Goal: Communication & Community: Answer question/provide support

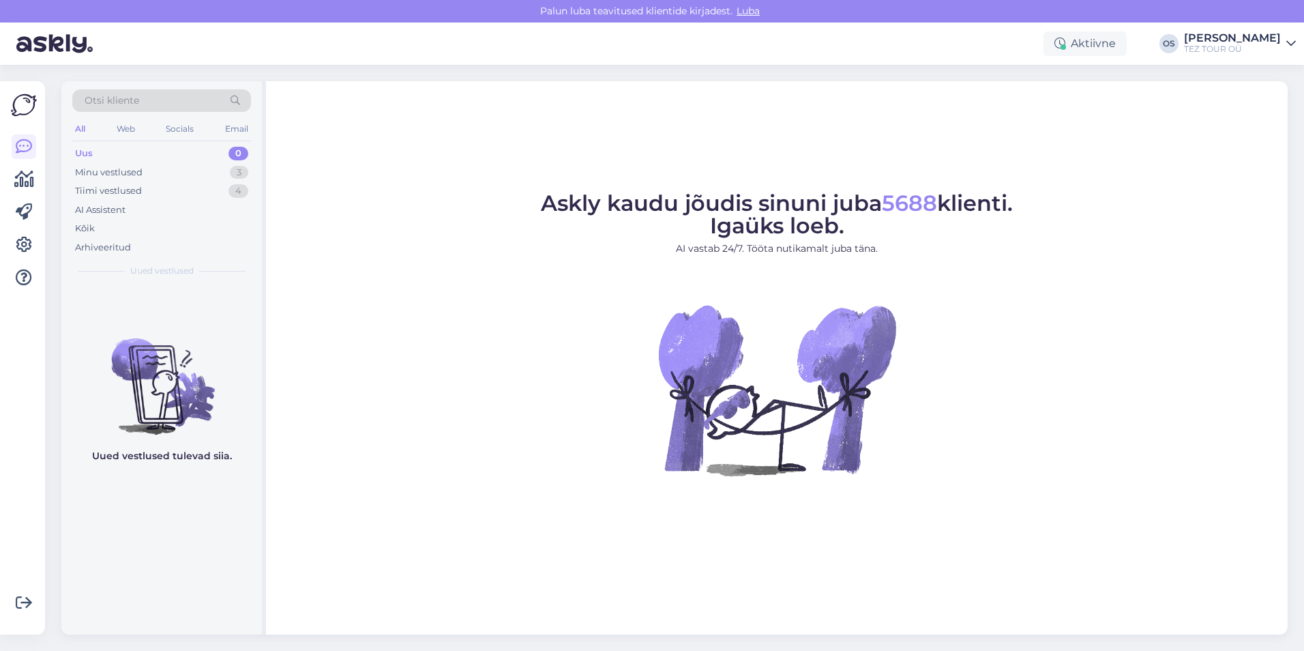
click at [107, 153] on div "Uus 0" at bounding box center [161, 153] width 179 height 19
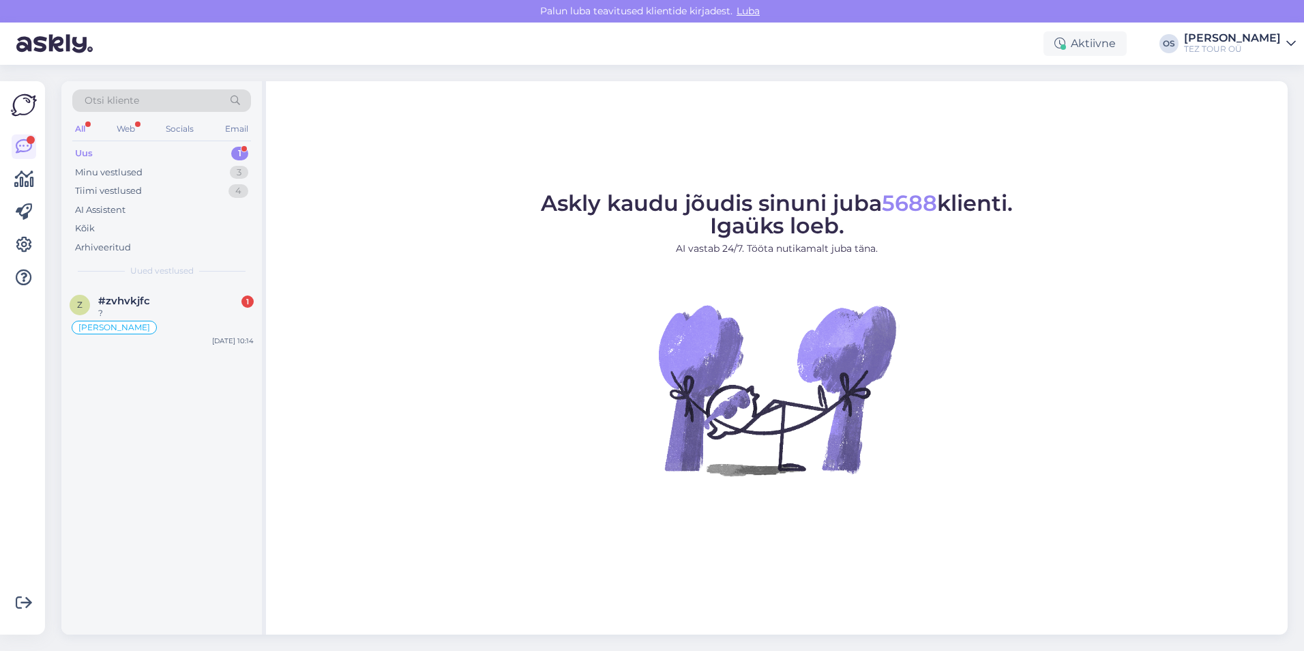
click at [133, 148] on div "Uus 1" at bounding box center [161, 153] width 179 height 19
click at [199, 318] on div "I am routing this question to the colleague who is responsible for this topic. …" at bounding box center [176, 319] width 156 height 25
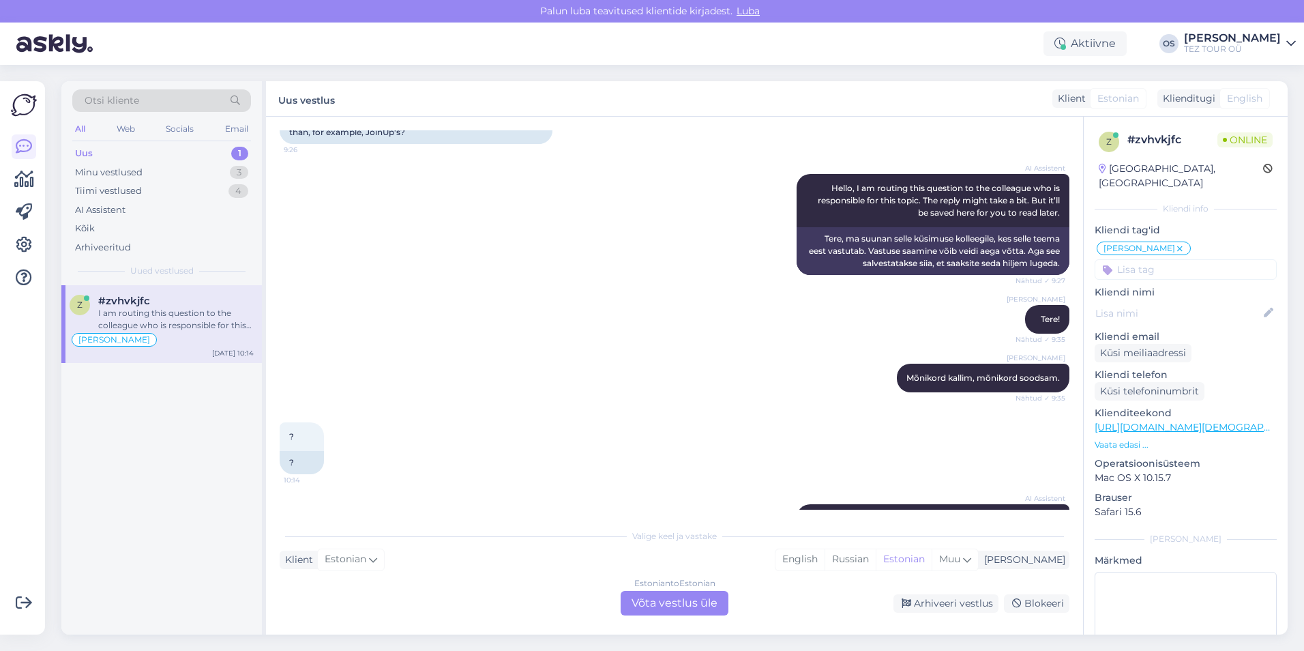
scroll to position [246, 0]
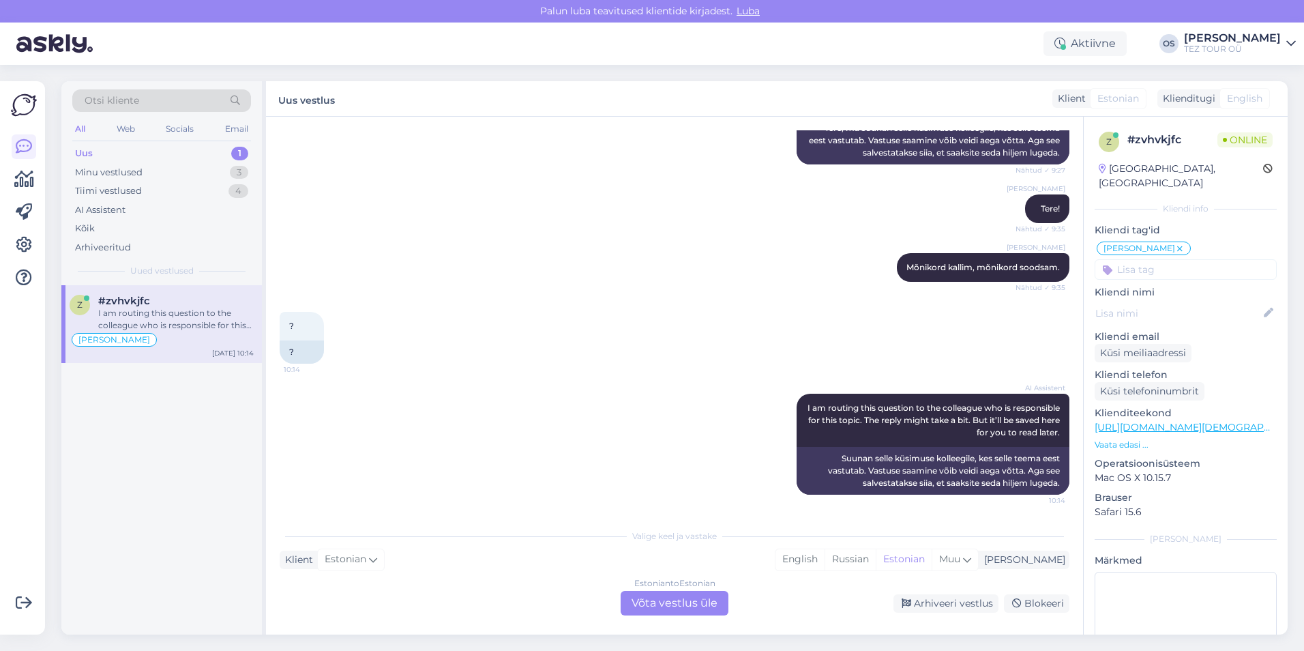
click at [678, 598] on div "Estonian to Estonian Võta vestlus üle" at bounding box center [675, 603] width 108 height 25
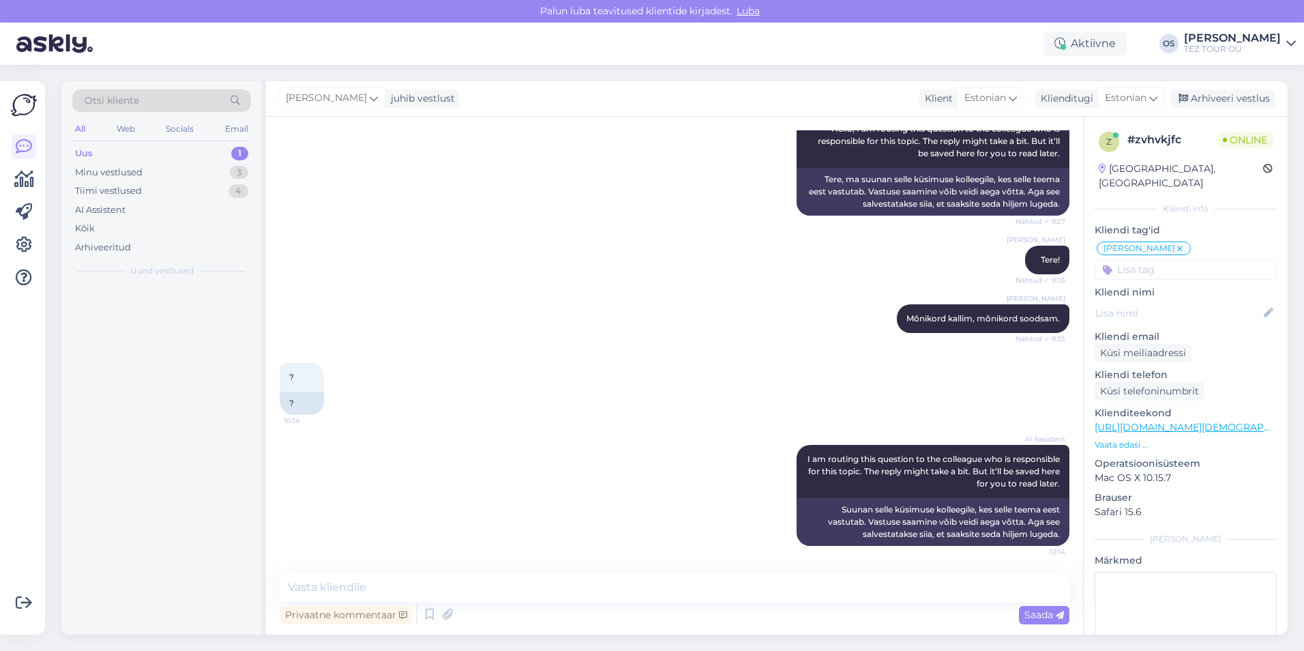
scroll to position [194, 0]
click at [370, 587] on textarea at bounding box center [675, 587] width 790 height 29
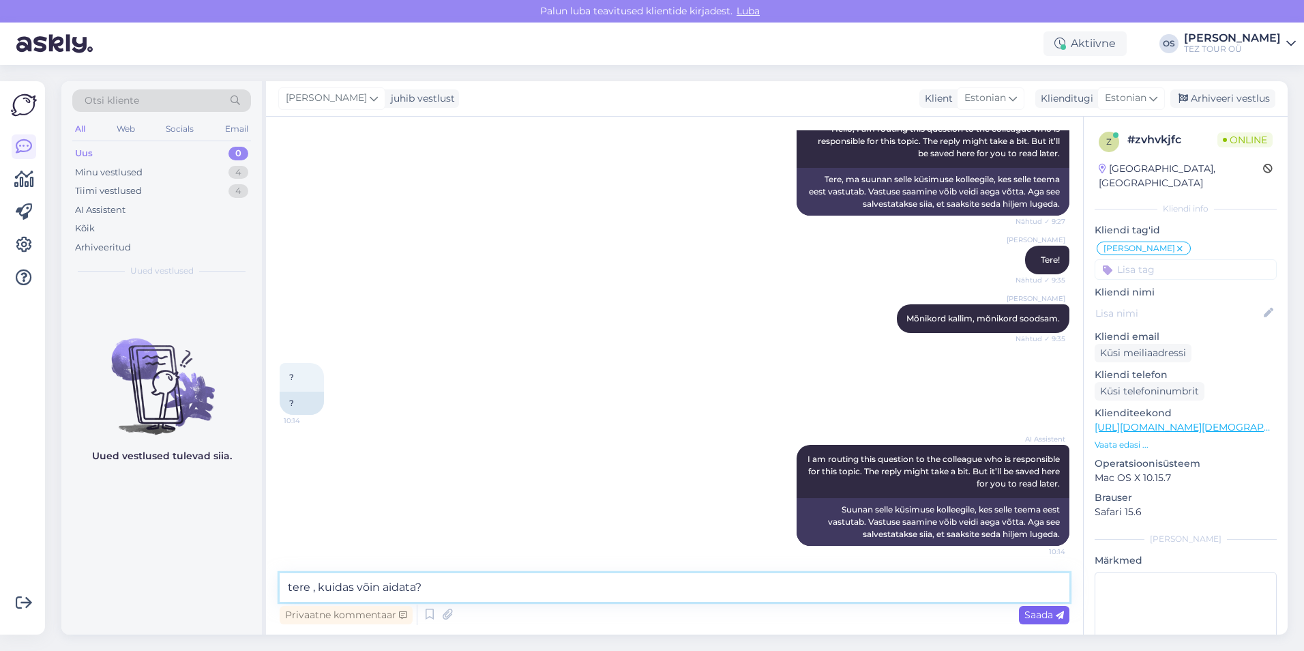
type textarea "tere , kuidas võin aidata?"
click at [1051, 617] on span "Saada" at bounding box center [1045, 614] width 40 height 12
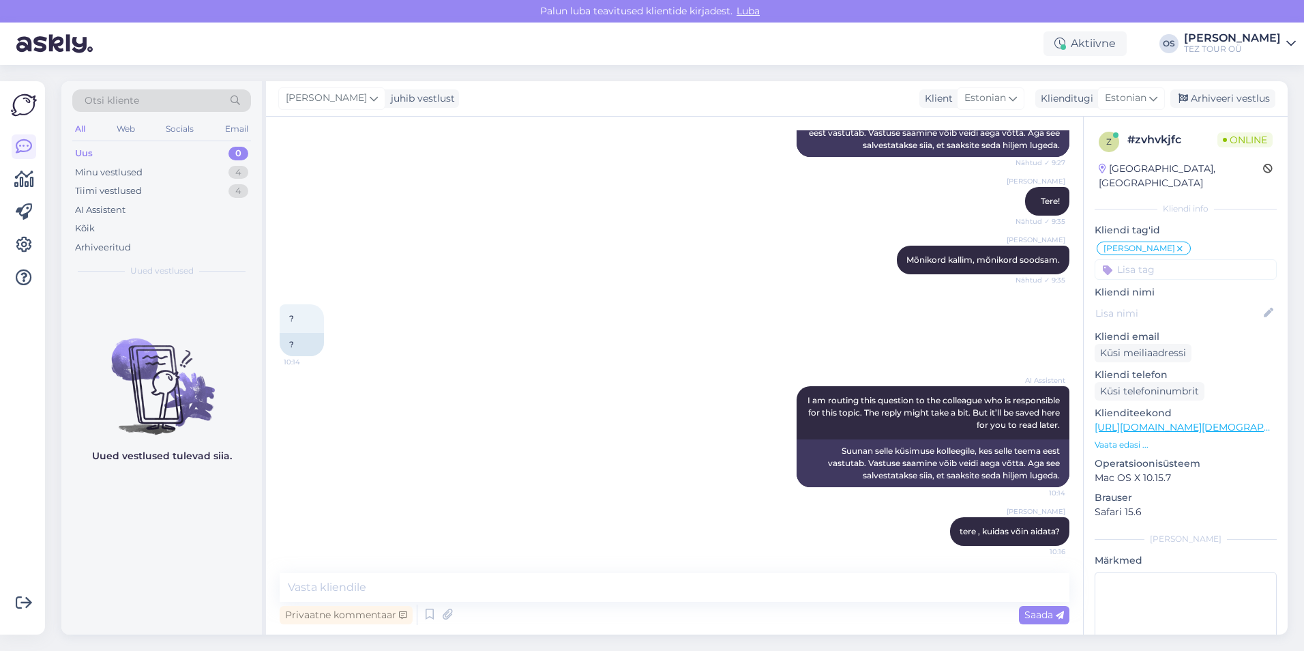
click at [1143, 259] on input at bounding box center [1186, 269] width 182 height 20
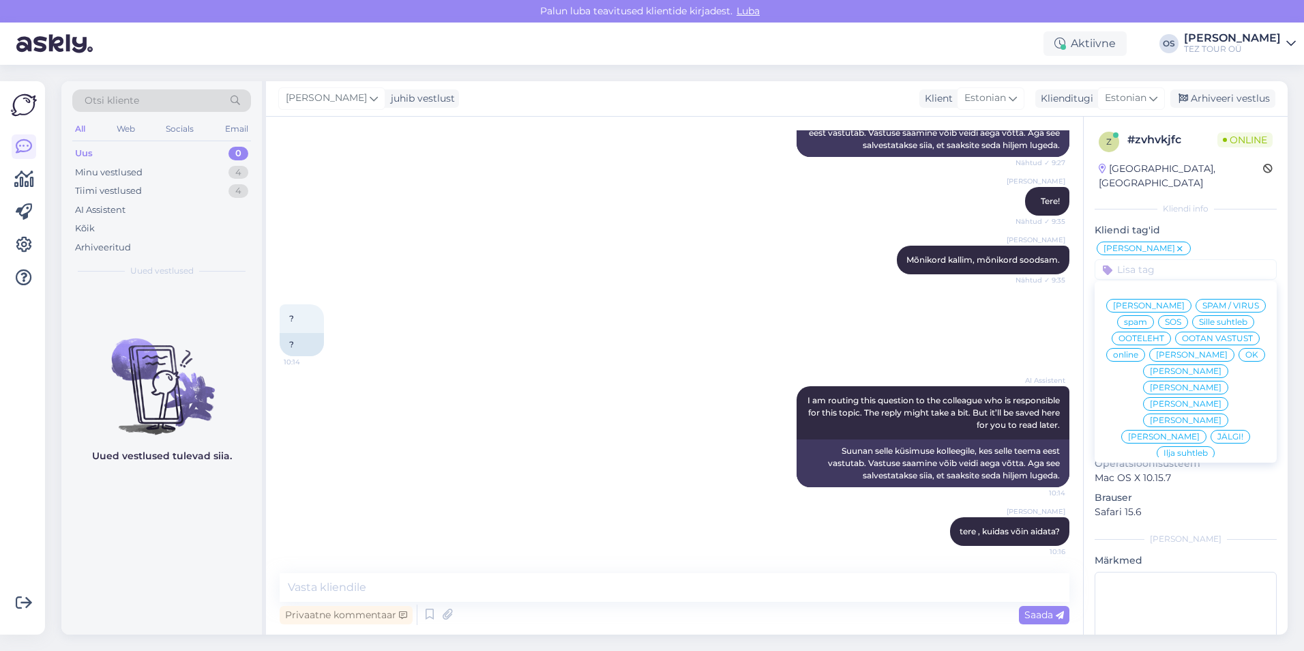
click at [1156, 357] on span "[PERSON_NAME]" at bounding box center [1192, 355] width 72 height 8
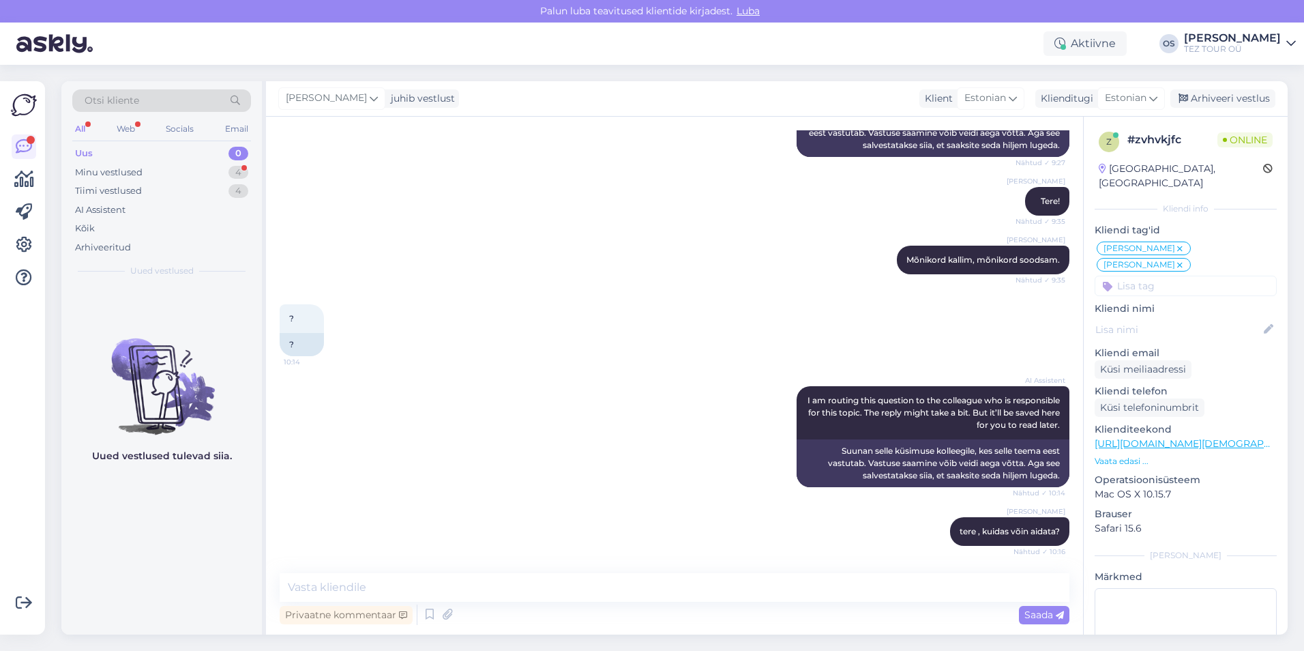
scroll to position [383, 0]
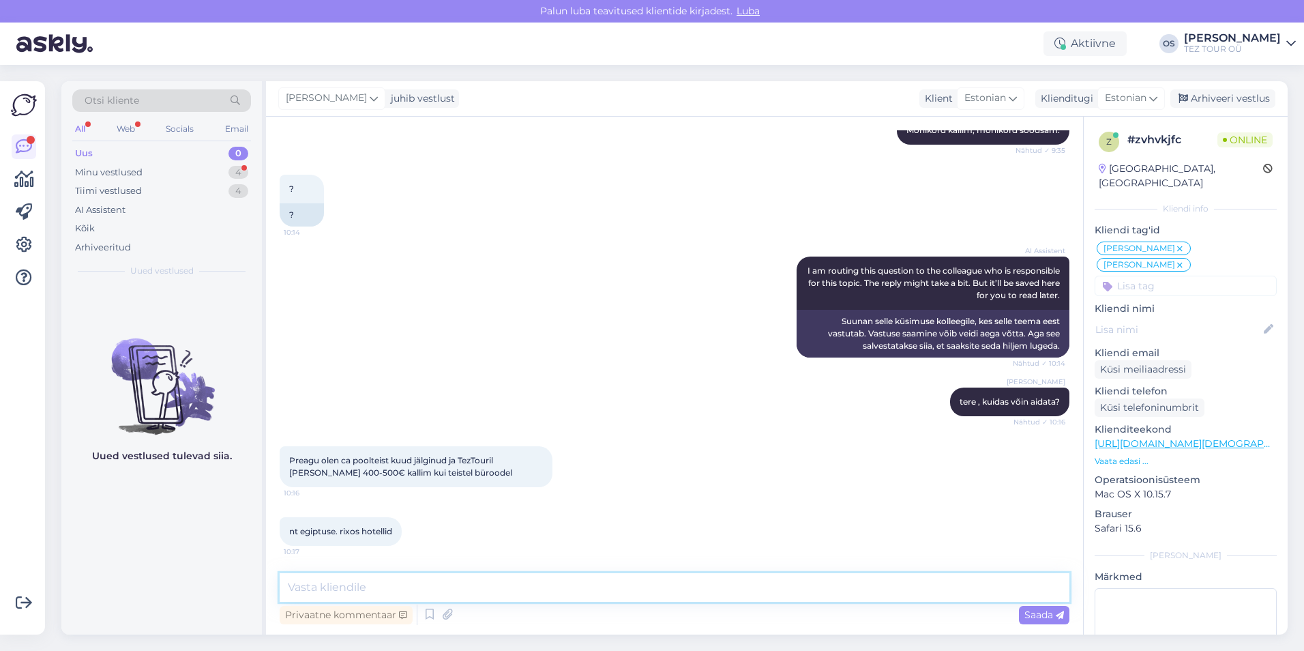
click at [385, 578] on textarea at bounding box center [675, 587] width 790 height 29
click at [360, 585] on textarea at bounding box center [675, 587] width 790 height 29
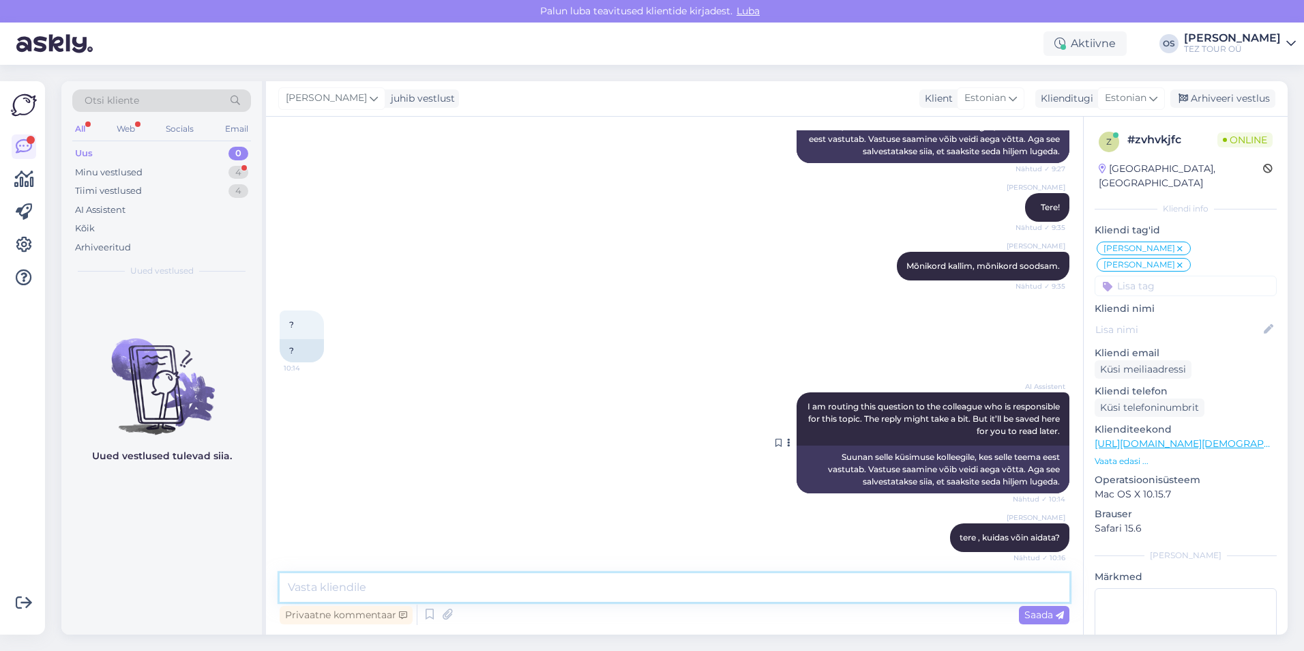
scroll to position [246, 0]
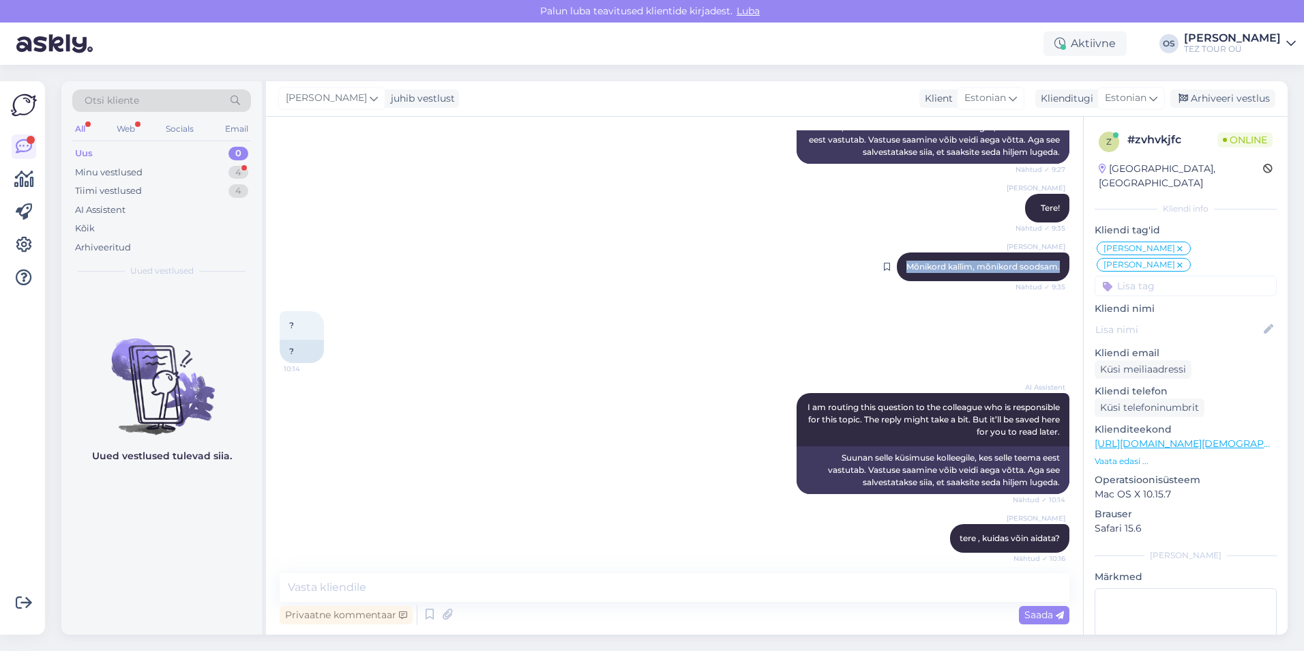
drag, startPoint x: 896, startPoint y: 266, endPoint x: 1050, endPoint y: 267, distance: 153.5
click at [1050, 267] on div "[PERSON_NAME] kallim, mõnikord soodsam. Nähtud ✓ 9:35" at bounding box center [983, 266] width 173 height 29
drag, startPoint x: 1050, startPoint y: 267, endPoint x: 1043, endPoint y: 263, distance: 7.6
copy span "Mõnikord kallim, mõnikord soodsam."
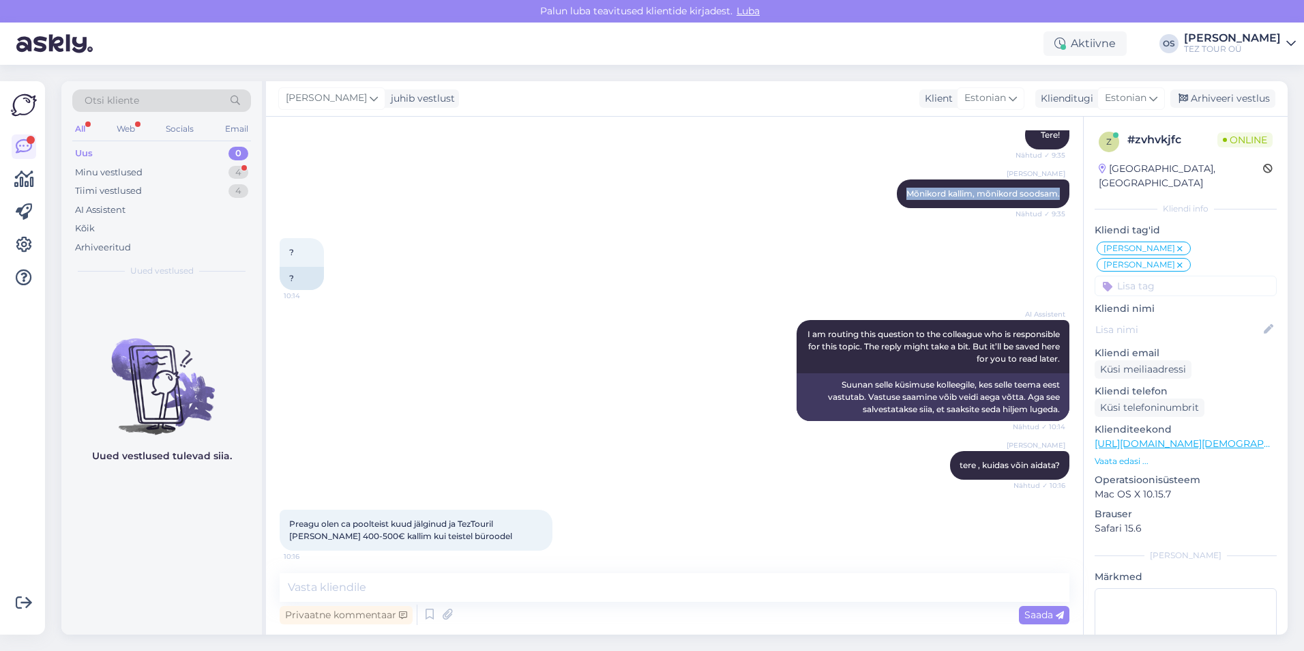
scroll to position [383, 0]
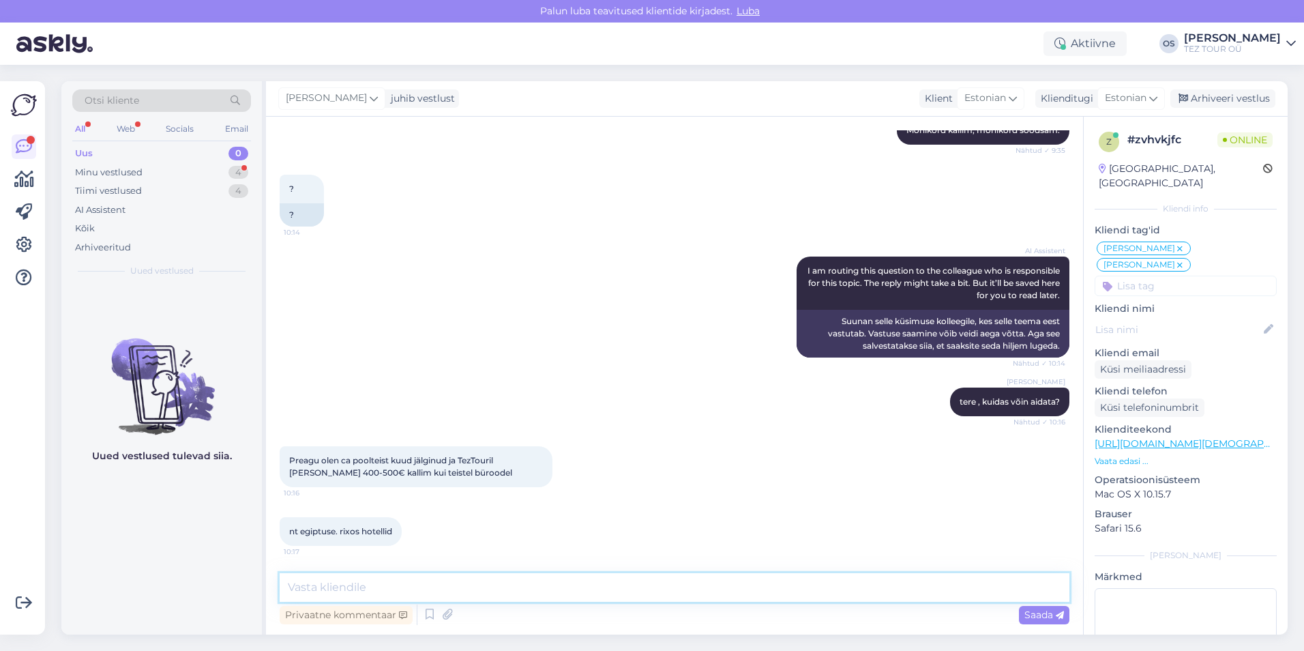
click at [315, 587] on textarea at bounding box center [675, 587] width 790 height 29
type textarea "o"
click at [767, 587] on textarea "palun saatke oma päring emaile- [EMAIL_ADDRESS][DOMAIN_NAME] . vaatame. ja palu…" at bounding box center [675, 587] width 790 height 29
click at [618, 589] on textarea "palun saatke oma päring emaile- [EMAIL_ADDRESS][DOMAIN_NAME] . vaatame. ja palu…" at bounding box center [675, 587] width 790 height 29
click at [818, 585] on textarea "palun saatke oma päring emaile- [EMAIL_ADDRESS][DOMAIN_NAME] . vaatame, ja palu…" at bounding box center [675, 587] width 790 height 29
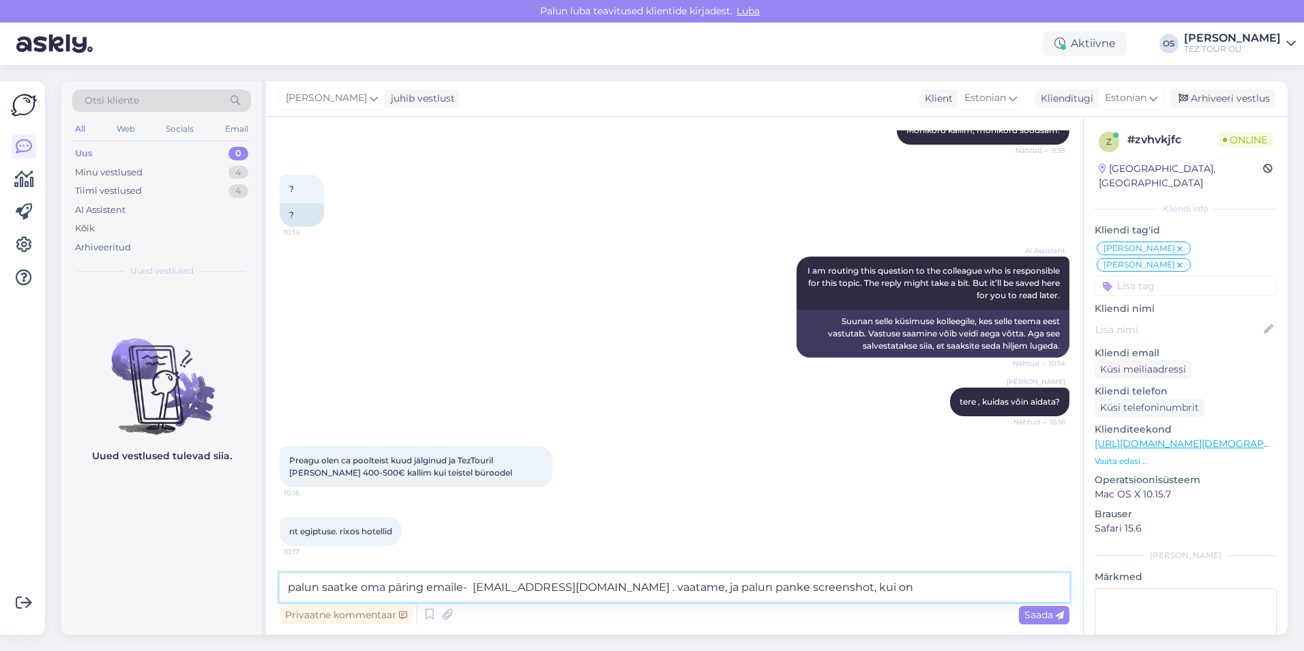
drag, startPoint x: 821, startPoint y: 588, endPoint x: 632, endPoint y: 591, distance: 189.0
click at [632, 591] on textarea "palun saatke oma päring emaile- [EMAIL_ADDRESS][DOMAIN_NAME] . vaatame, ja palu…" at bounding box center [675, 587] width 790 height 29
paste textarea "Palun saatke ekraanipilt, kus on näha, et hind on kõrgem"
drag, startPoint x: 628, startPoint y: 587, endPoint x: 589, endPoint y: 545, distance: 57.5
type textarea "palun saatke oma päring emaile- [EMAIL_ADDRESS][DOMAIN_NAME] . Vaatame ja palun…"
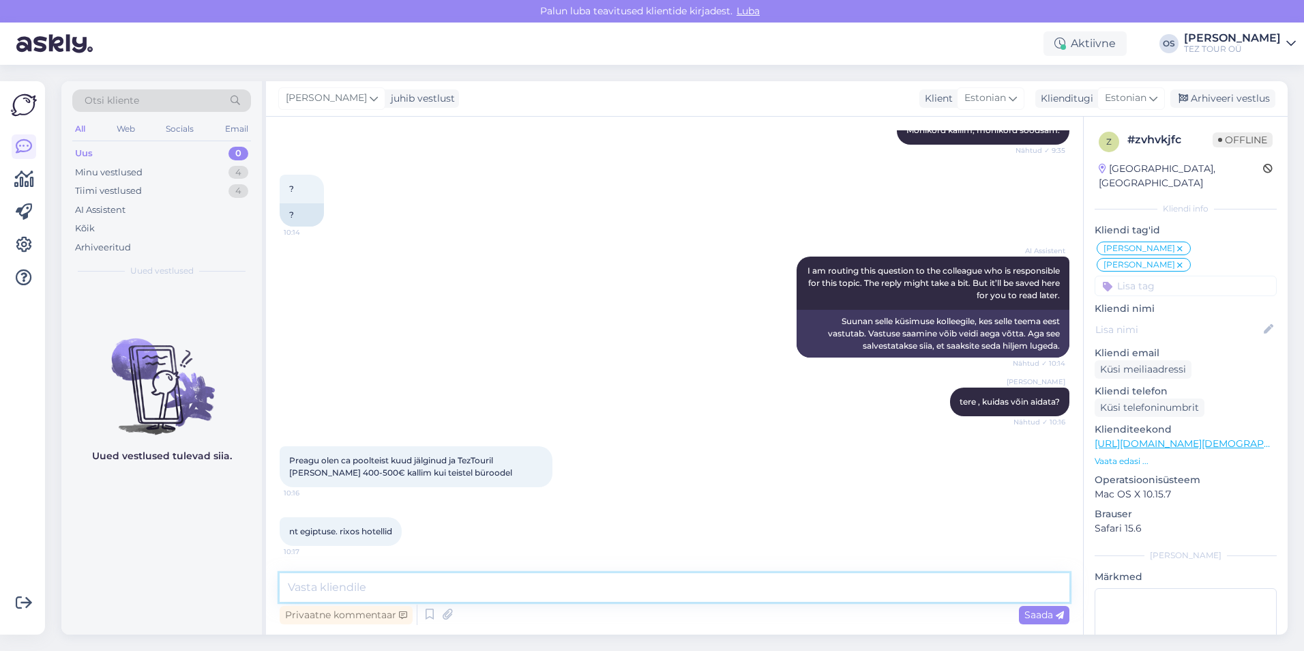
scroll to position [454, 0]
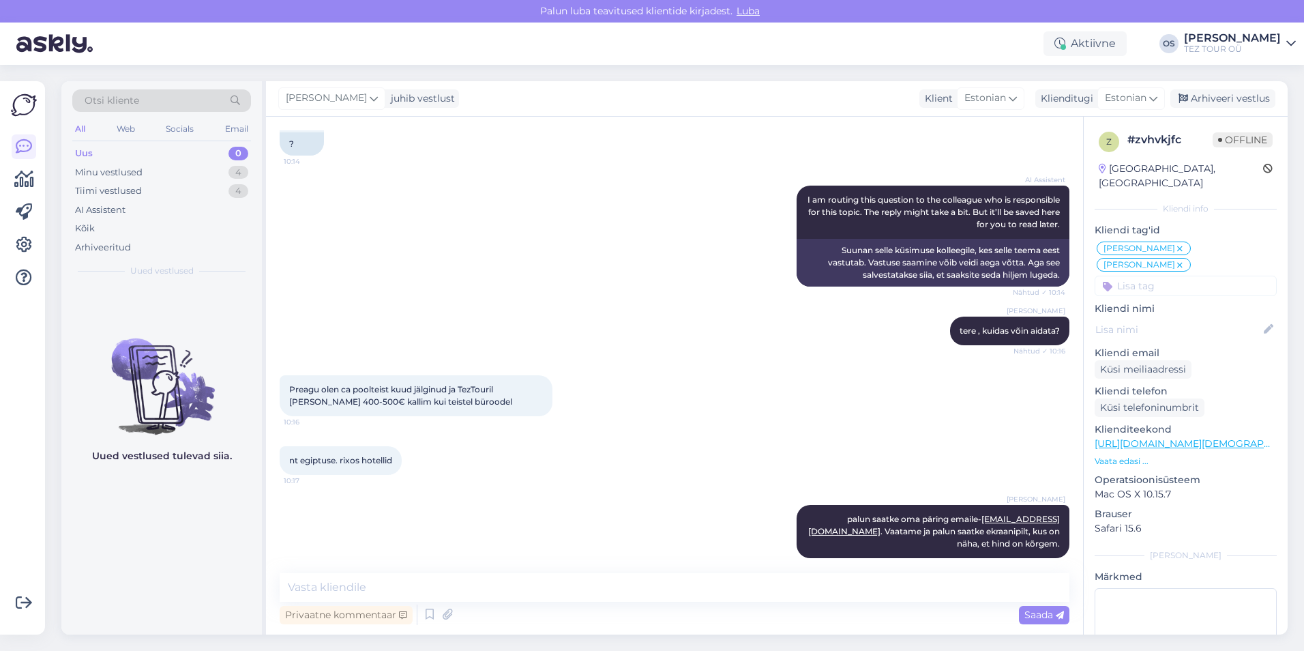
click at [101, 149] on div "Uus 0" at bounding box center [161, 153] width 179 height 19
click at [110, 153] on div "Uus 0" at bounding box center [161, 153] width 179 height 19
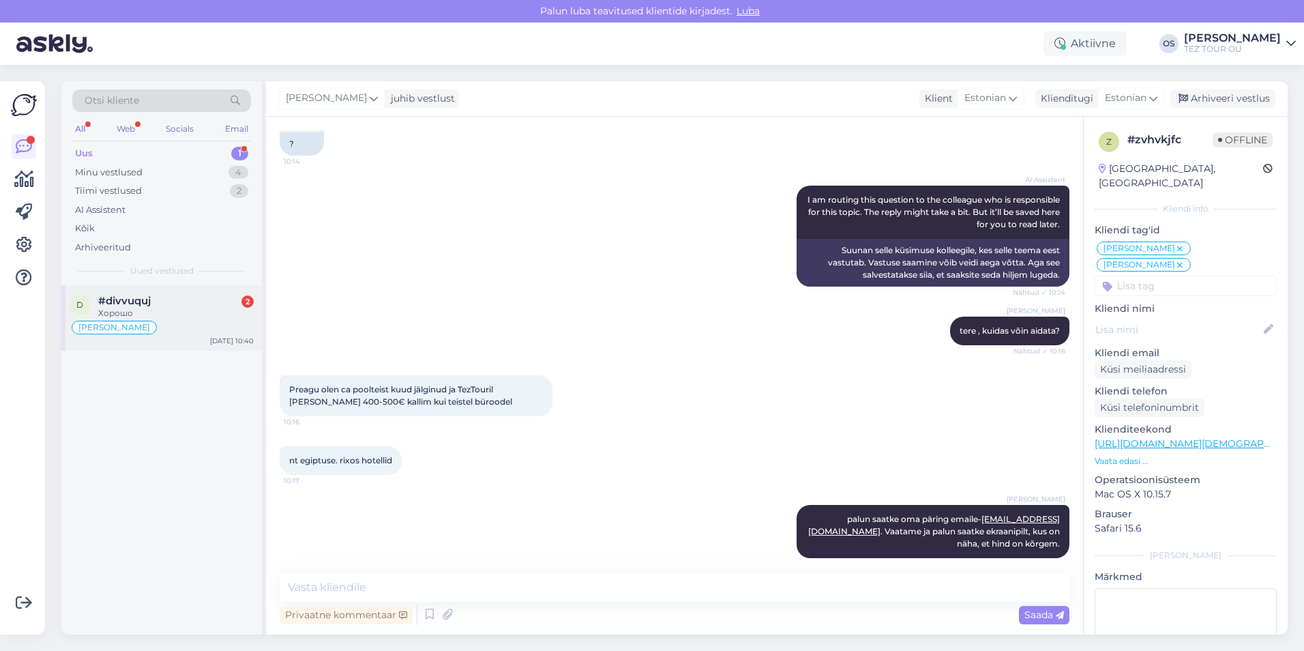
click at [161, 299] on div "#divvuquj 2" at bounding box center [176, 301] width 156 height 12
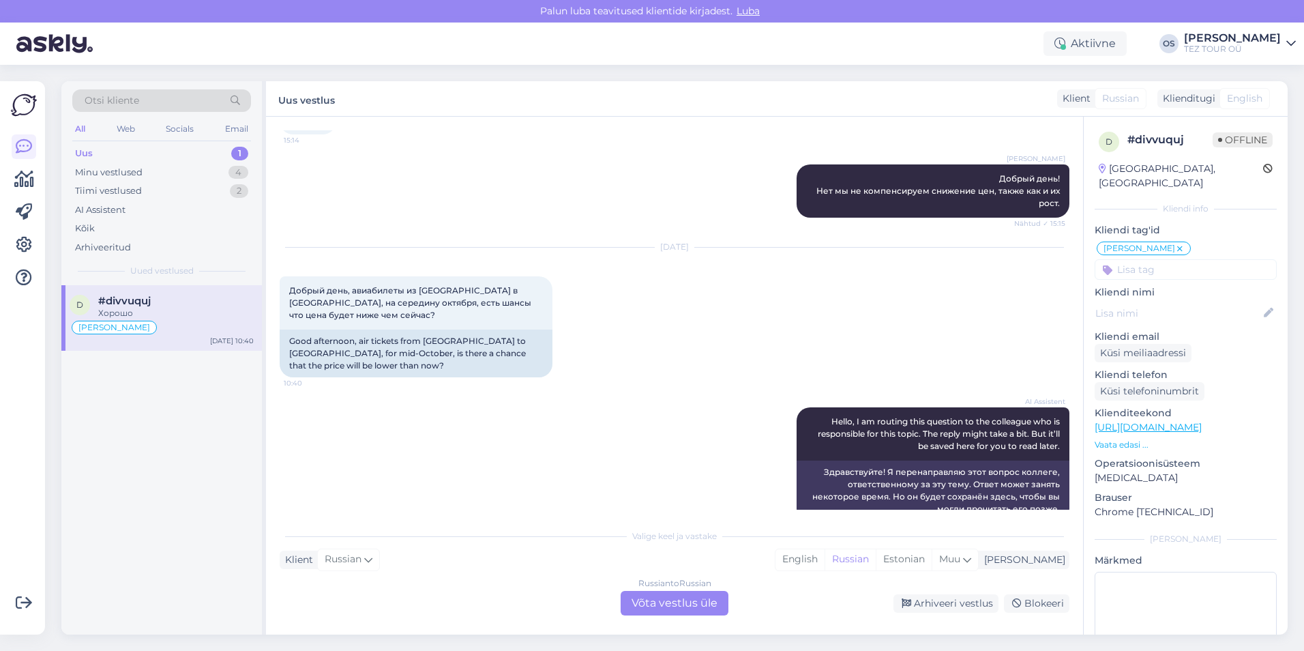
scroll to position [503, 0]
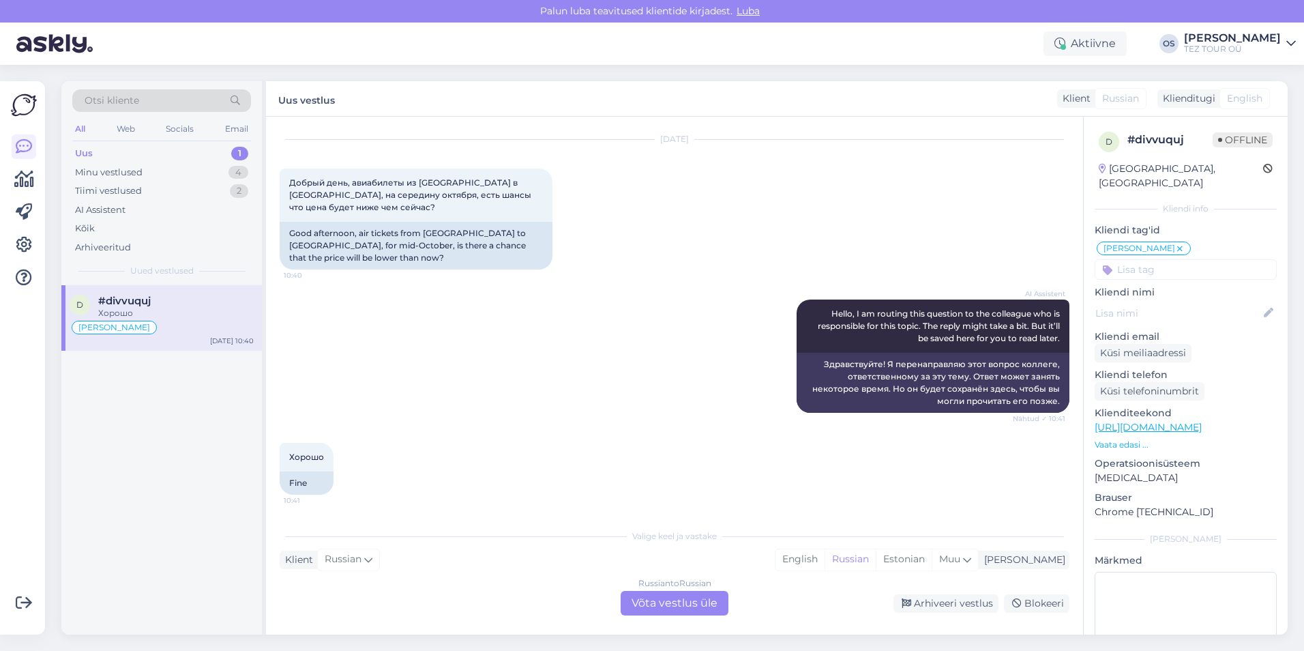
click at [662, 608] on div "Russian to Russian Võta vestlus üle" at bounding box center [675, 603] width 108 height 25
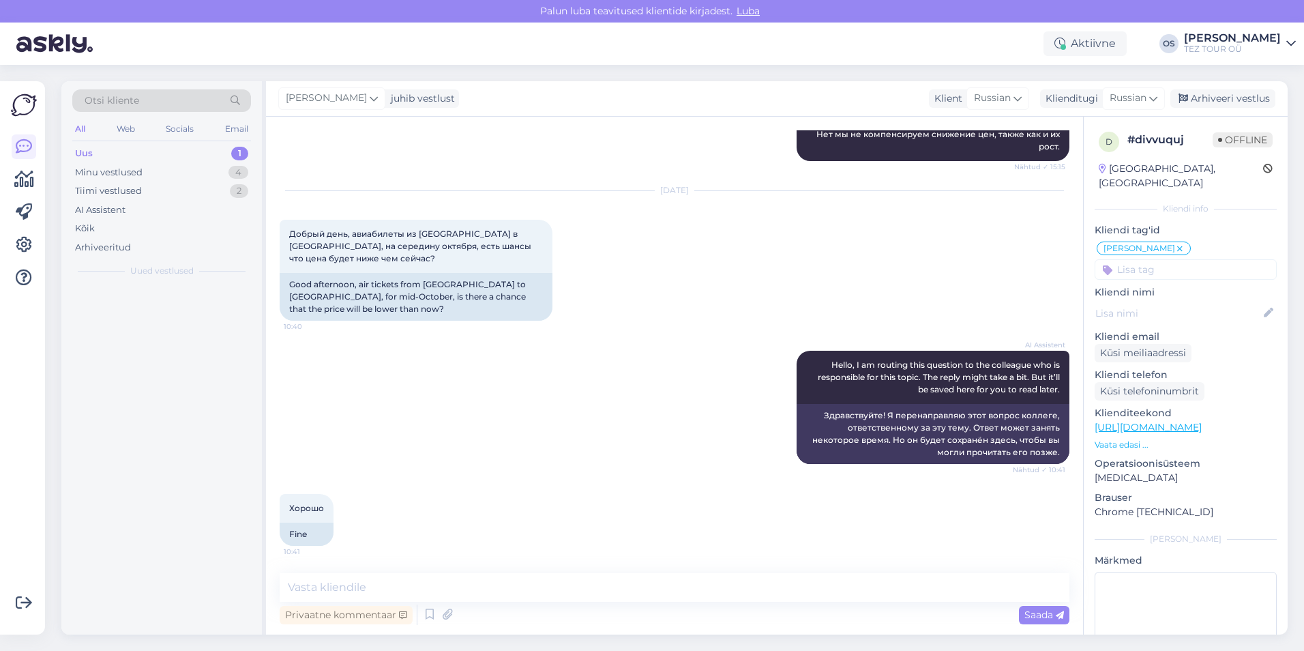
scroll to position [452, 0]
click at [448, 581] on textarea at bounding box center [675, 587] width 790 height 29
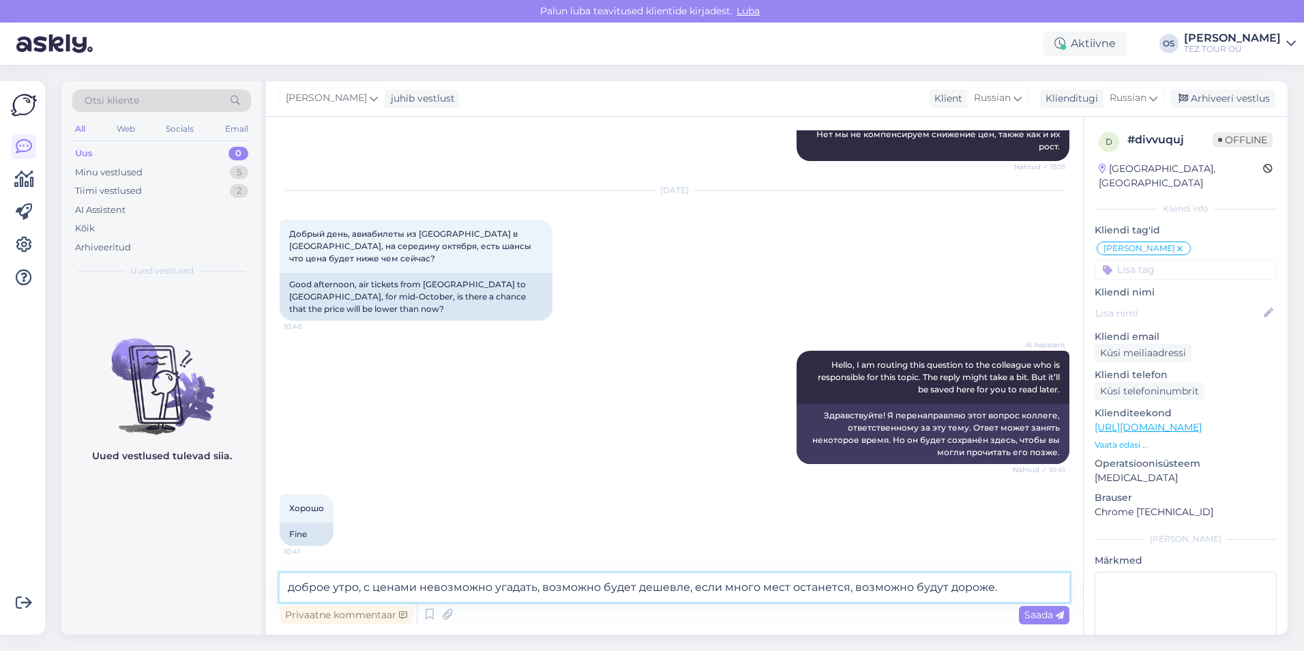
click at [852, 587] on textarea "доброе утро, с ценами невозможно угадать, возможно будет дешевле, если много ме…" at bounding box center [675, 587] width 790 height 29
click at [1025, 593] on textarea "доброе утро, с ценами невозможно угадать, возможно будет дешевле, если много ме…" at bounding box center [675, 587] width 790 height 29
drag, startPoint x: 291, startPoint y: 589, endPoint x: 302, endPoint y: 587, distance: 11.1
click at [292, 589] on textarea "доброе утро, с ценами невозможно угадать, возможно будет дешевле, если много ме…" at bounding box center [675, 587] width 790 height 29
type textarea "Доброе утро, с ценами невозможно угадать, возможно будет дешевле, если много ме…"
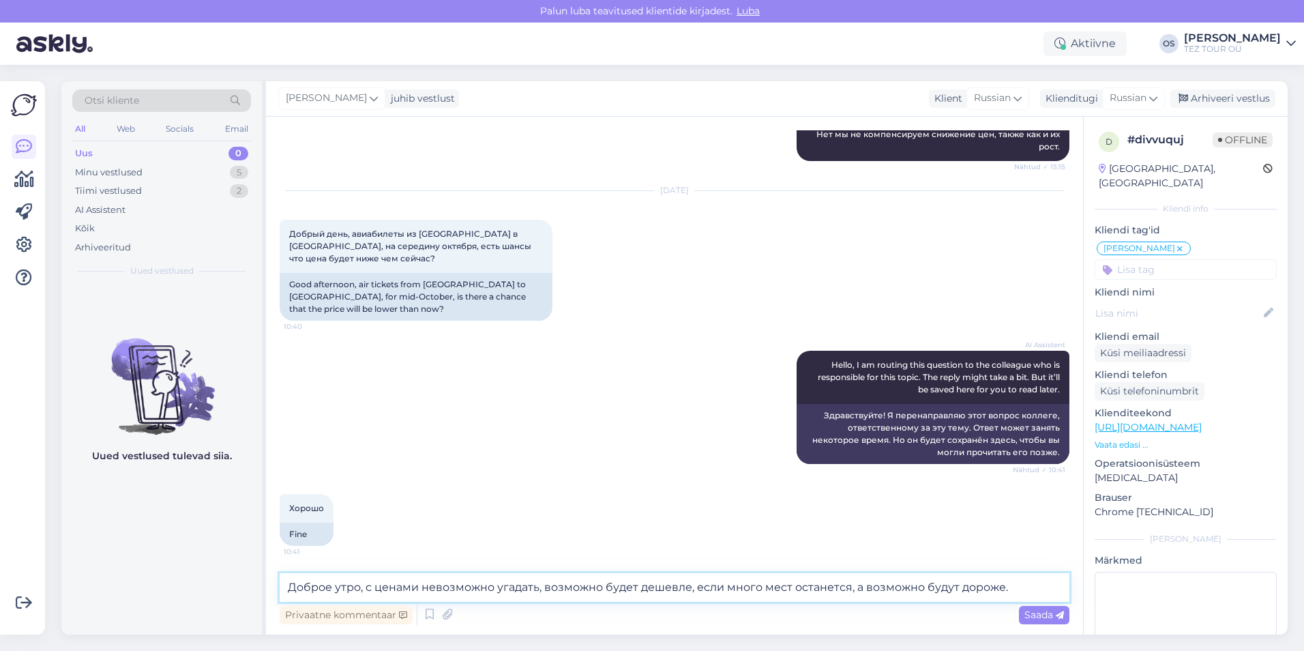
click at [1020, 585] on textarea "Доброе утро, с ценами невозможно угадать, возможно будет дешевле, если много ме…" at bounding box center [675, 587] width 790 height 29
